Goal: Check status: Check status

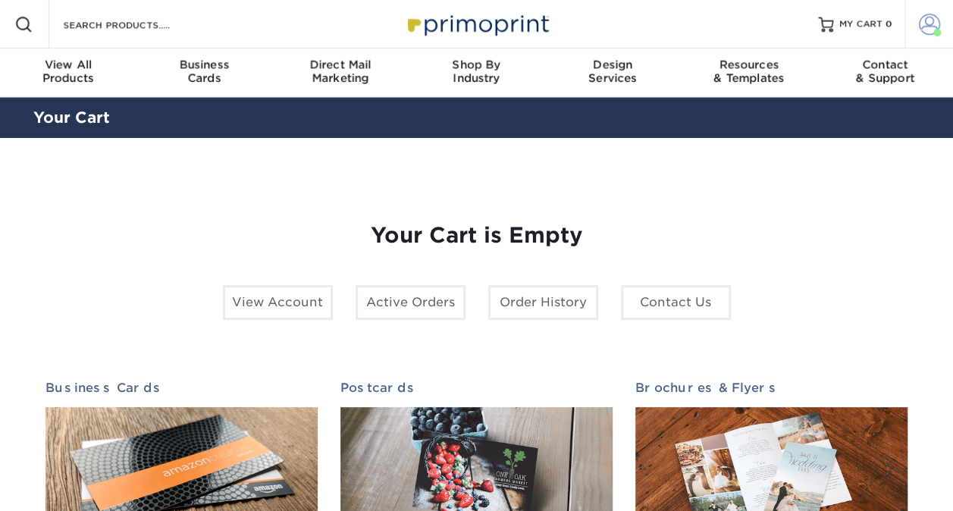
click at [924, 24] on span at bounding box center [929, 24] width 21 height 21
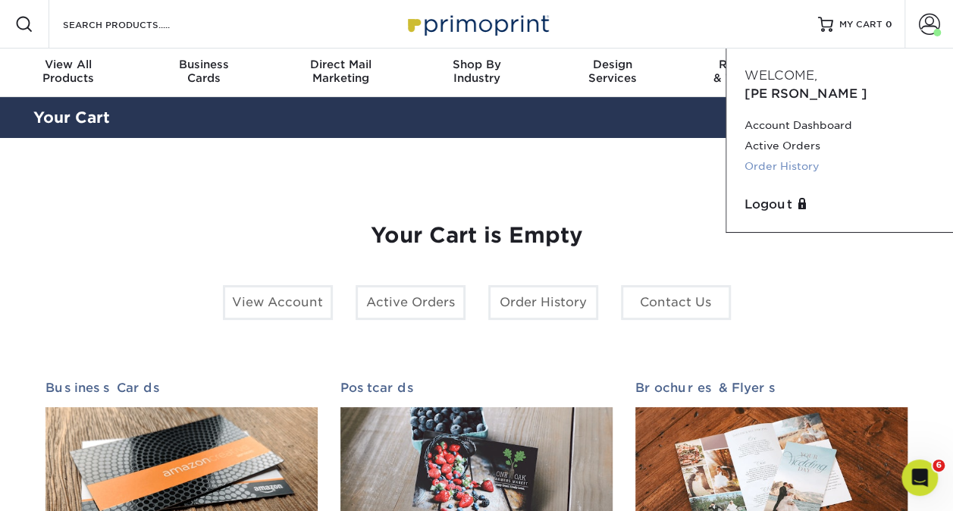
click at [795, 156] on link "Order History" at bounding box center [840, 166] width 190 height 20
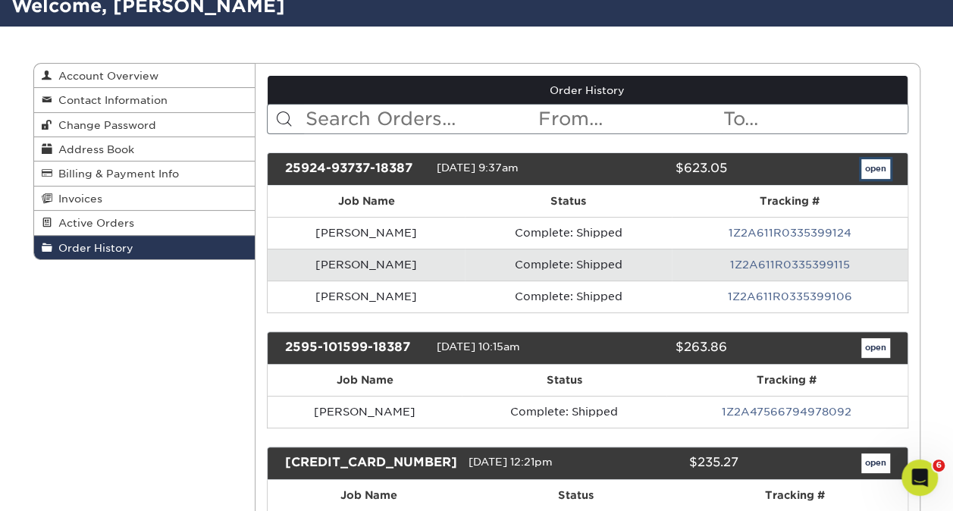
click at [876, 169] on link "open" at bounding box center [875, 169] width 29 height 20
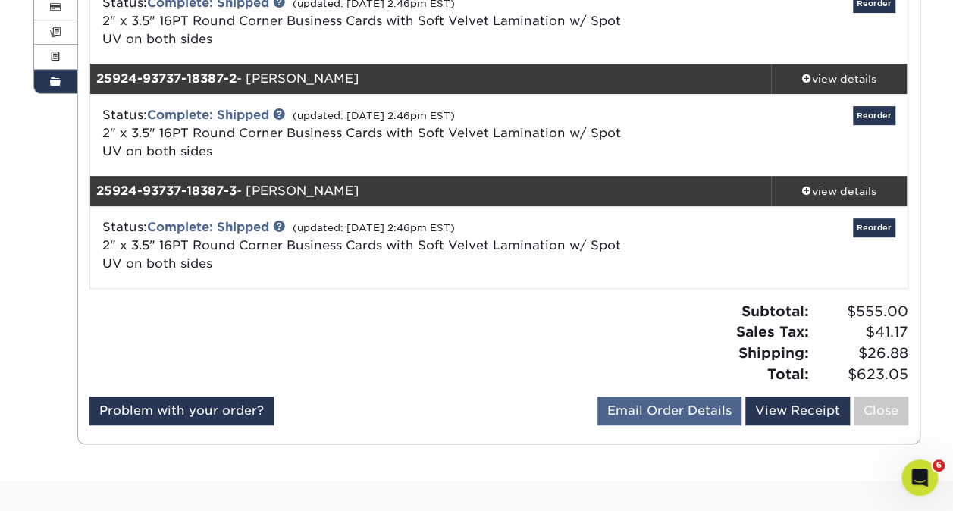
scroll to position [278, 0]
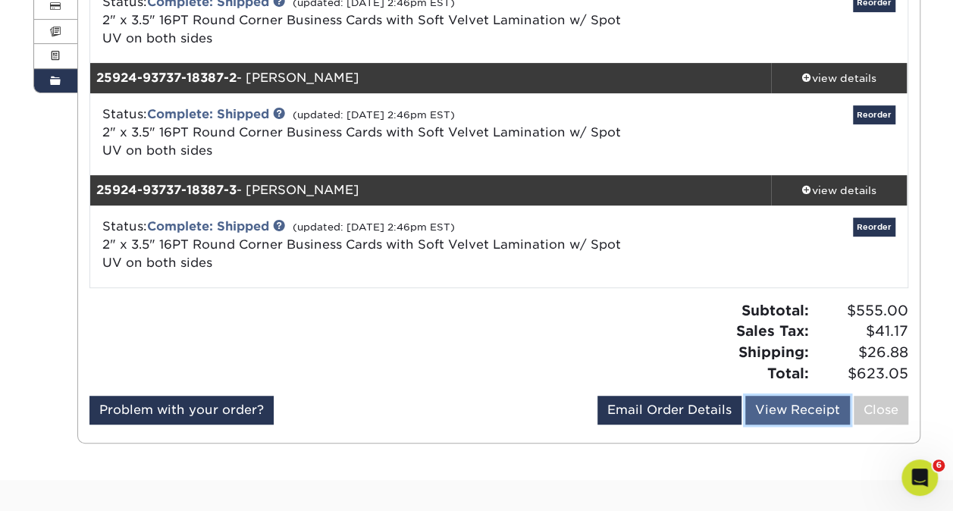
click at [805, 412] on link "View Receipt" at bounding box center [797, 410] width 105 height 29
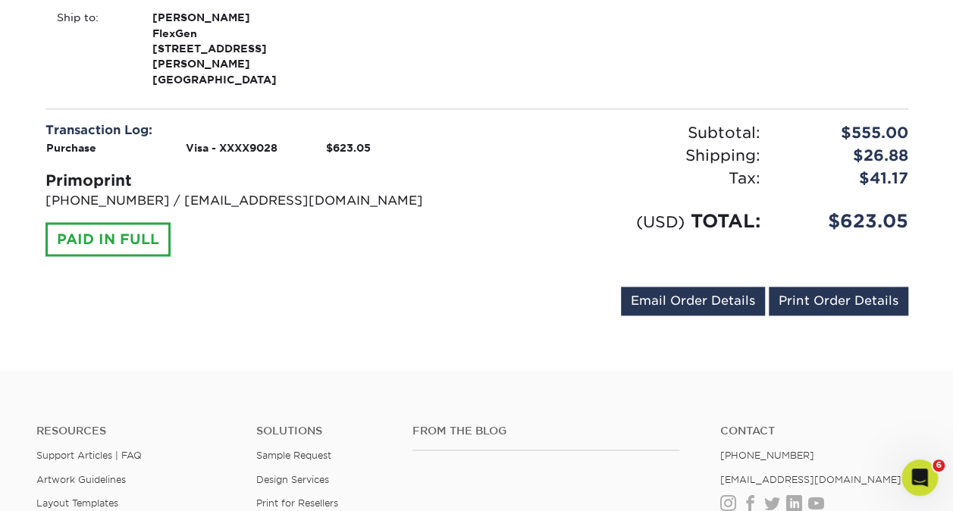
scroll to position [965, 0]
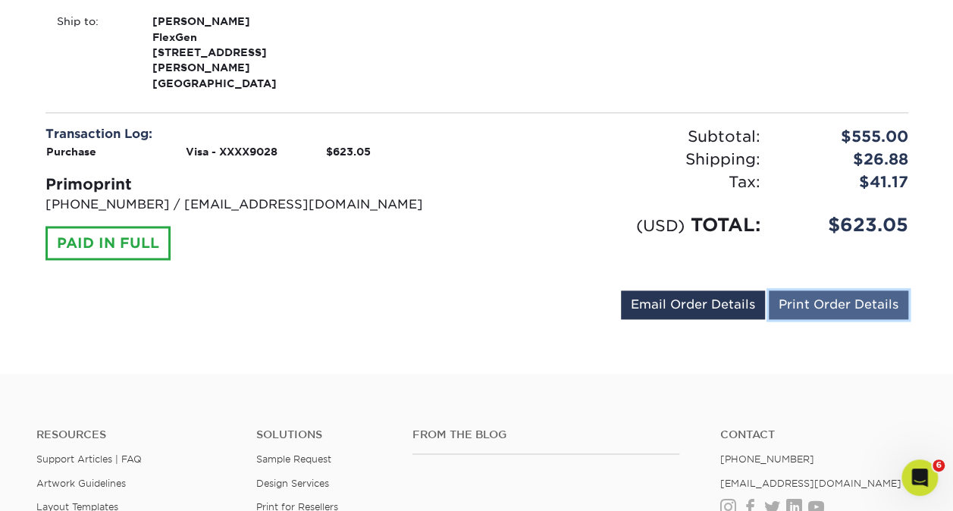
click at [811, 290] on link "Print Order Details" at bounding box center [839, 304] width 140 height 29
